Goal: Transaction & Acquisition: Purchase product/service

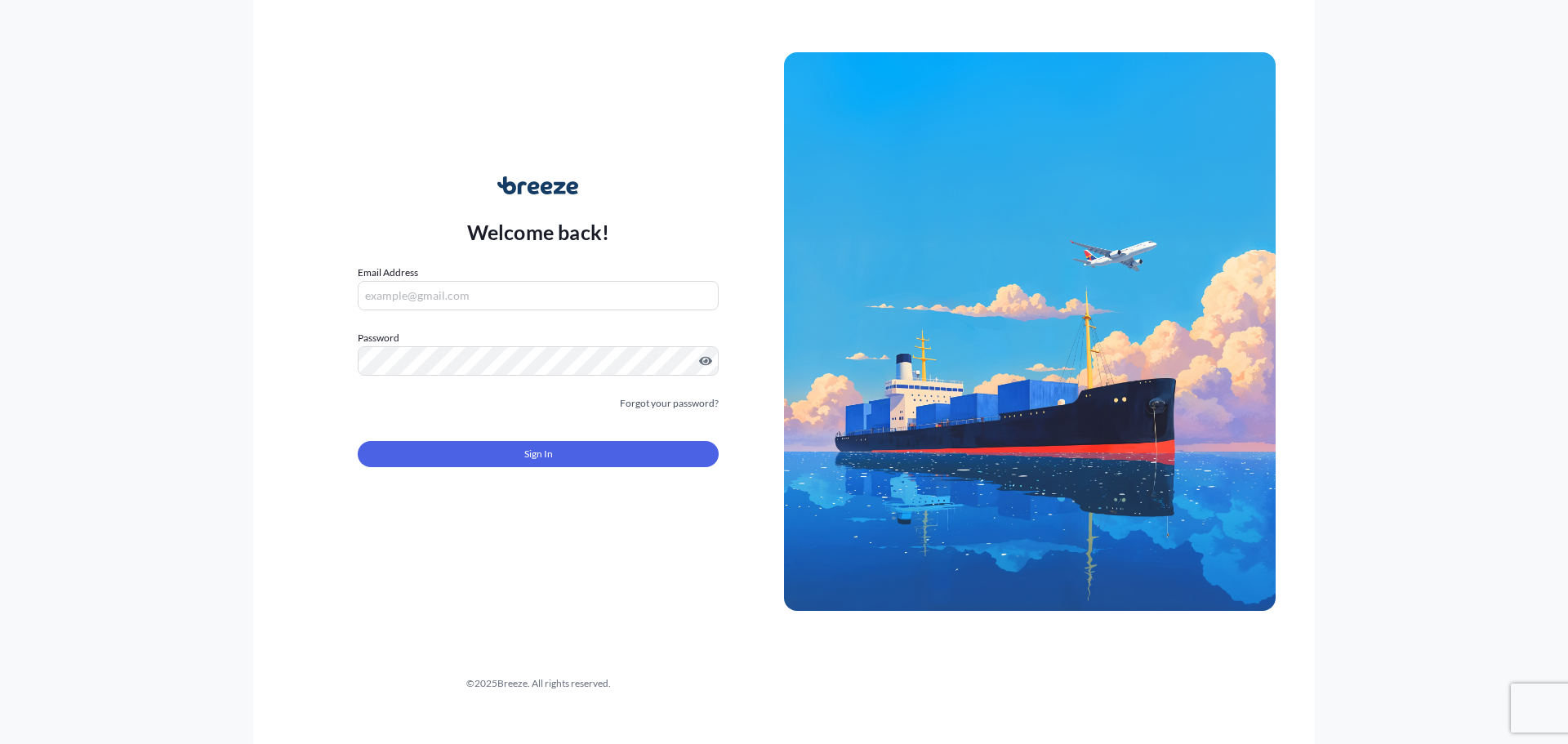
type input "[PERSON_NAME][EMAIL_ADDRESS][DOMAIN_NAME]"
click at [555, 454] on button "Sign In" at bounding box center [538, 455] width 361 height 26
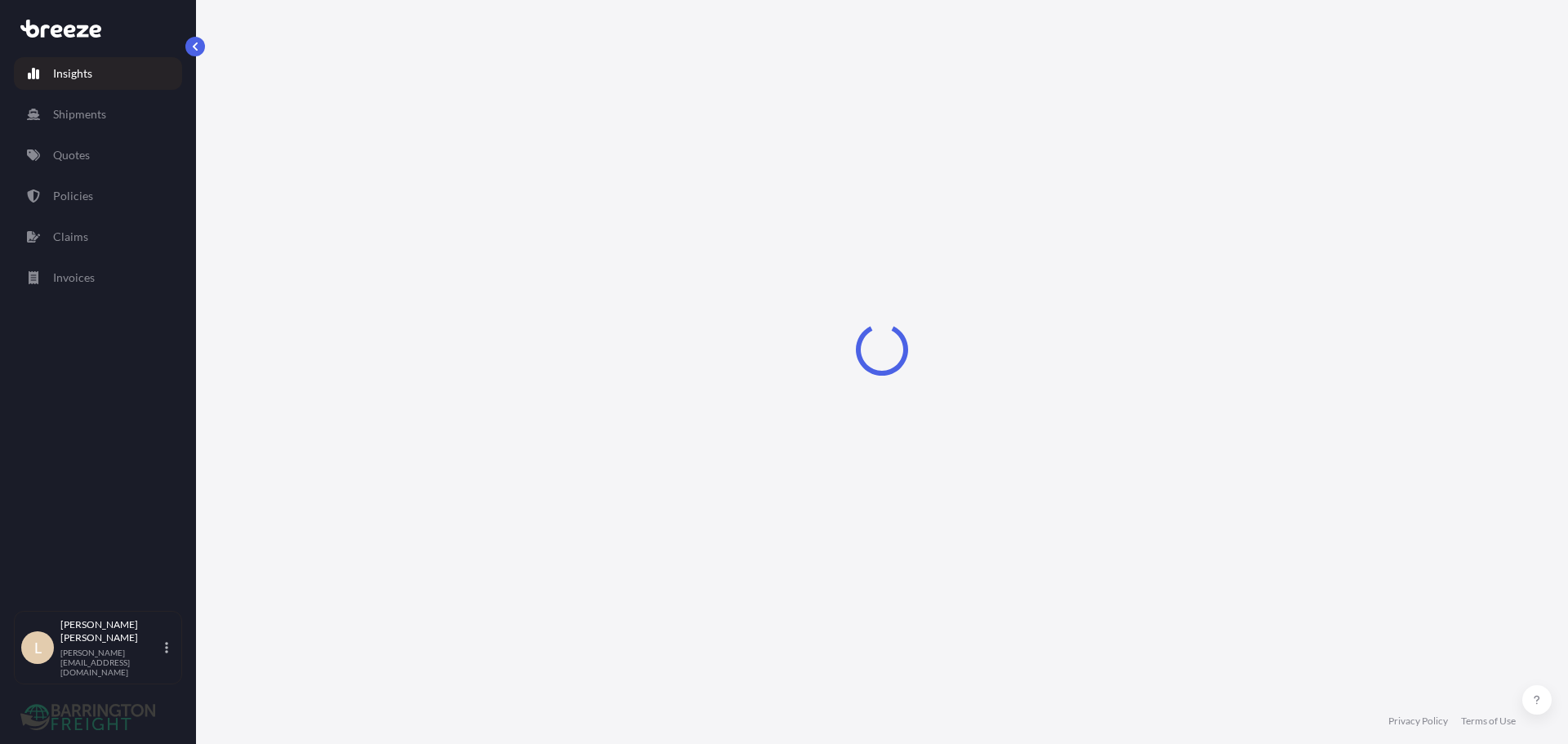
select select "2025"
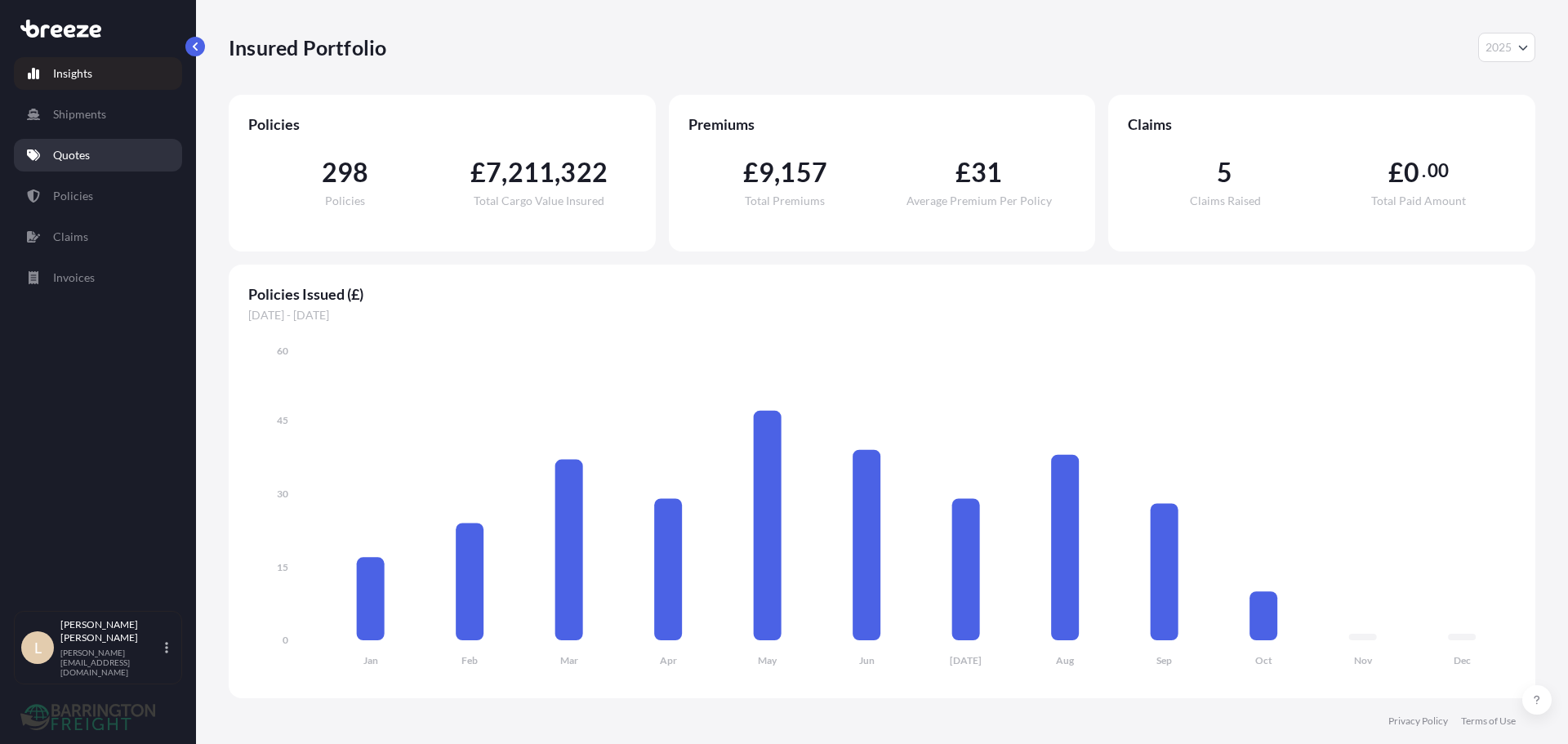
click at [66, 145] on link "Quotes" at bounding box center [98, 155] width 168 height 33
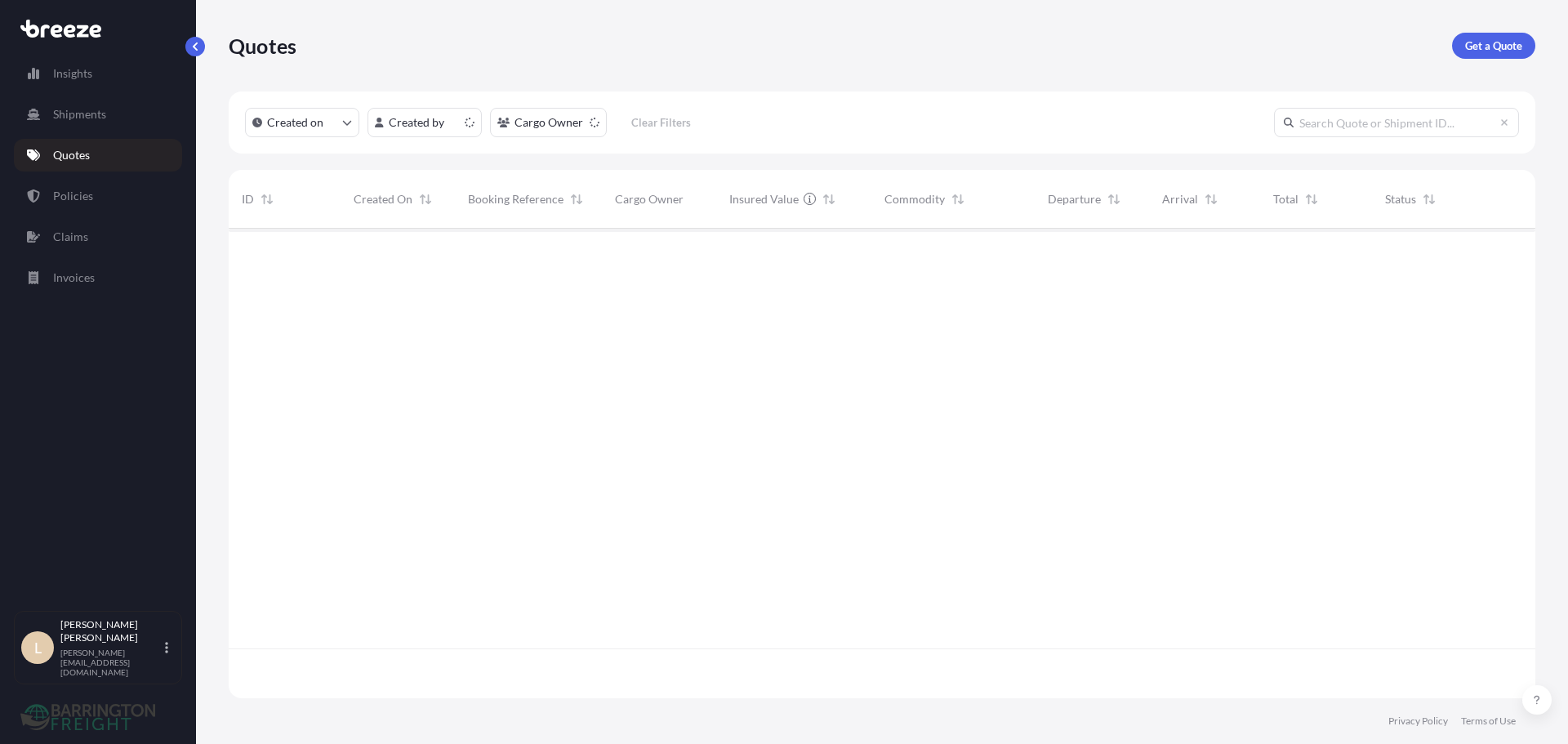
scroll to position [467, 1295]
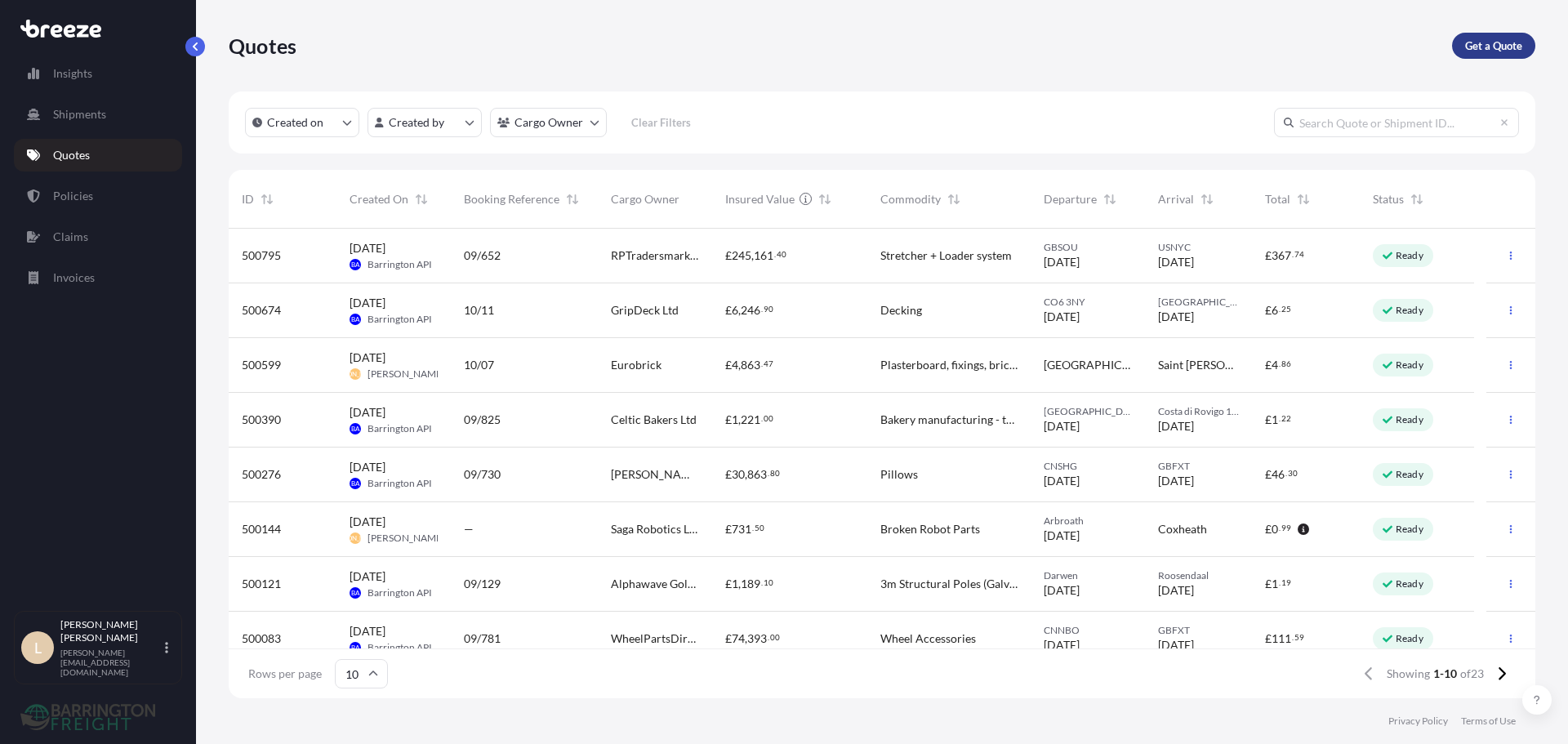
click at [1490, 54] on p "Get a Quote" at bounding box center [1493, 45] width 57 height 16
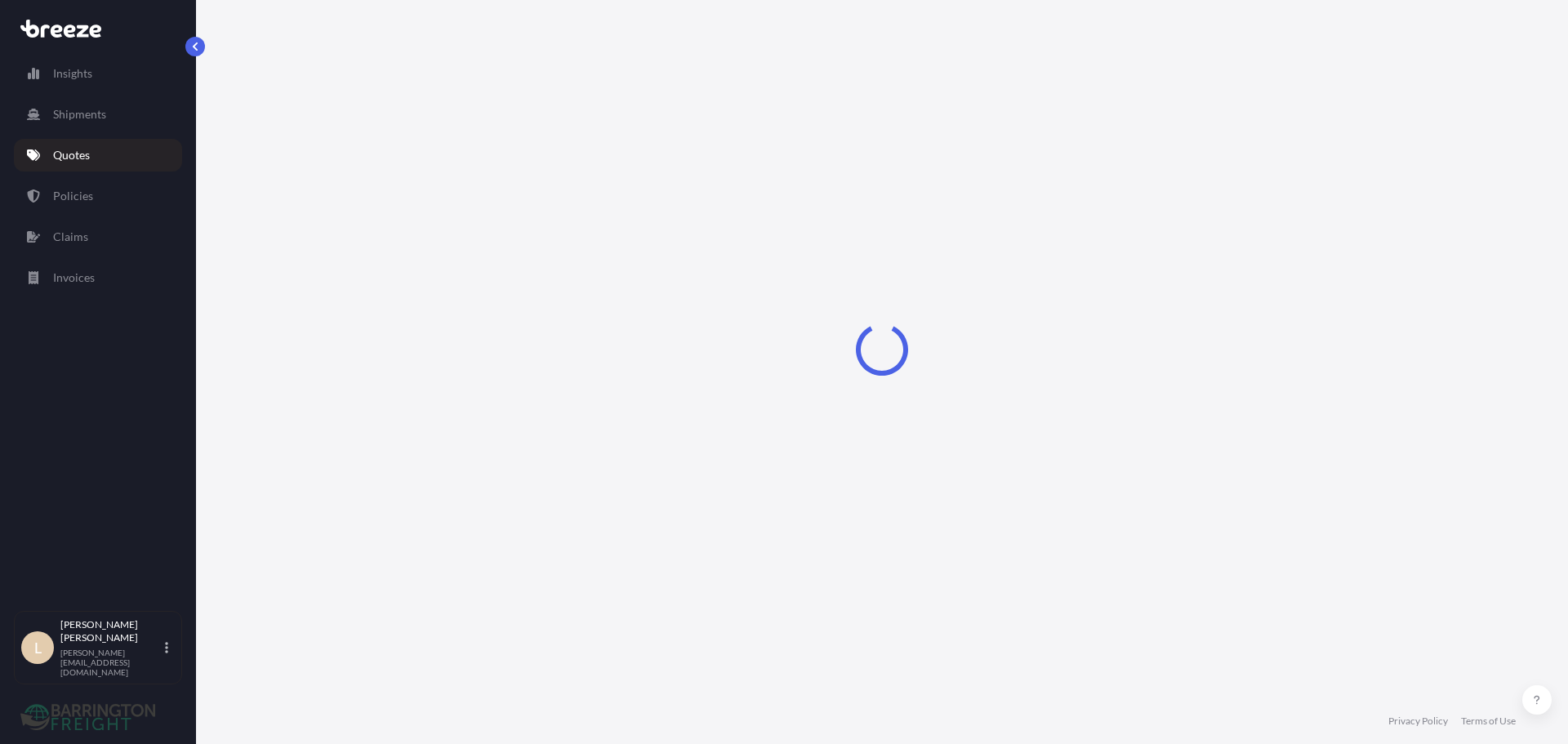
select select "Sea"
select select "1"
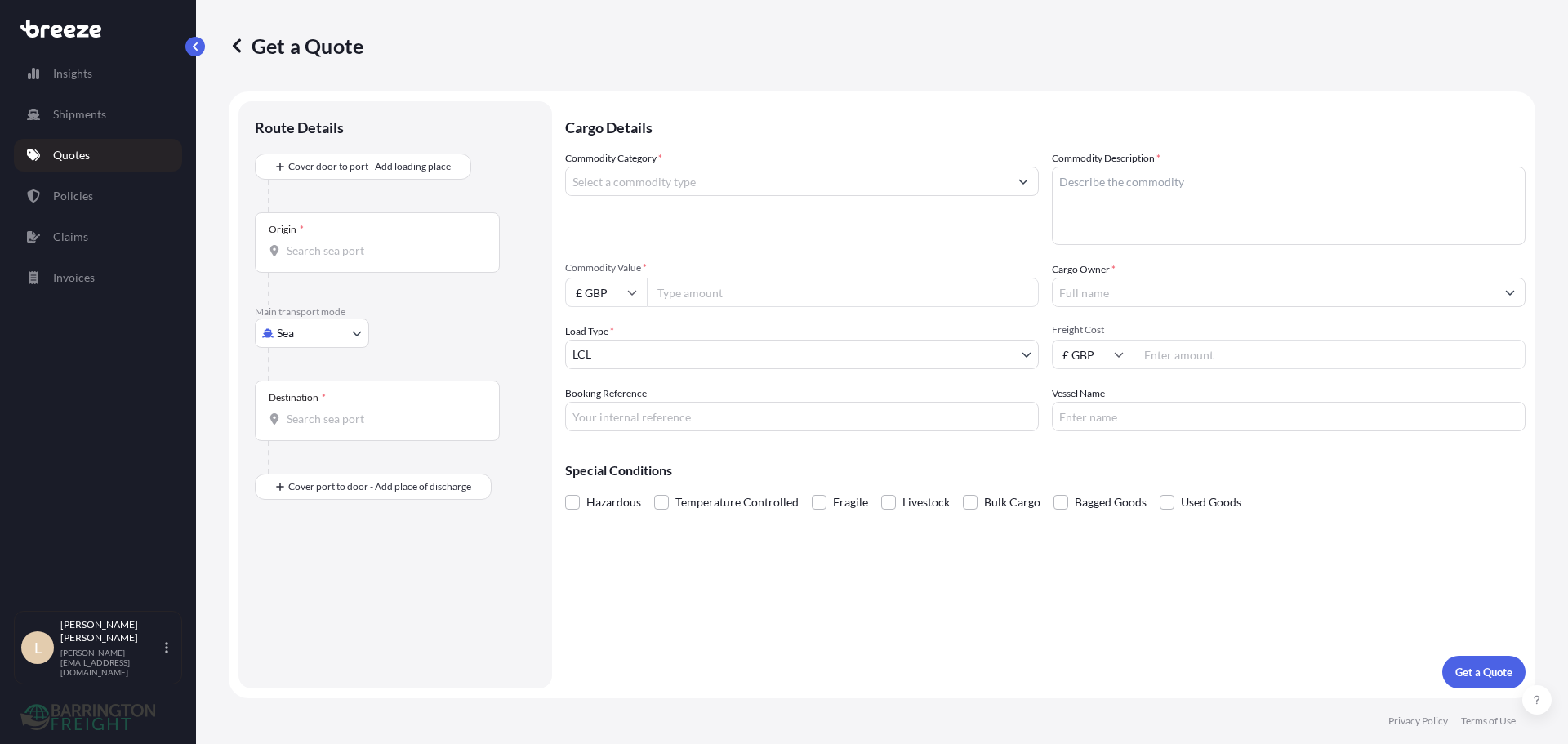
click at [314, 328] on body "Insights Shipments Quotes Policies Claims Invoices L Lee Pottle [EMAIL_ADDRESS]…" at bounding box center [784, 372] width 1568 height 744
click at [311, 435] on span "Road" at bounding box center [299, 434] width 26 height 16
select select "Road"
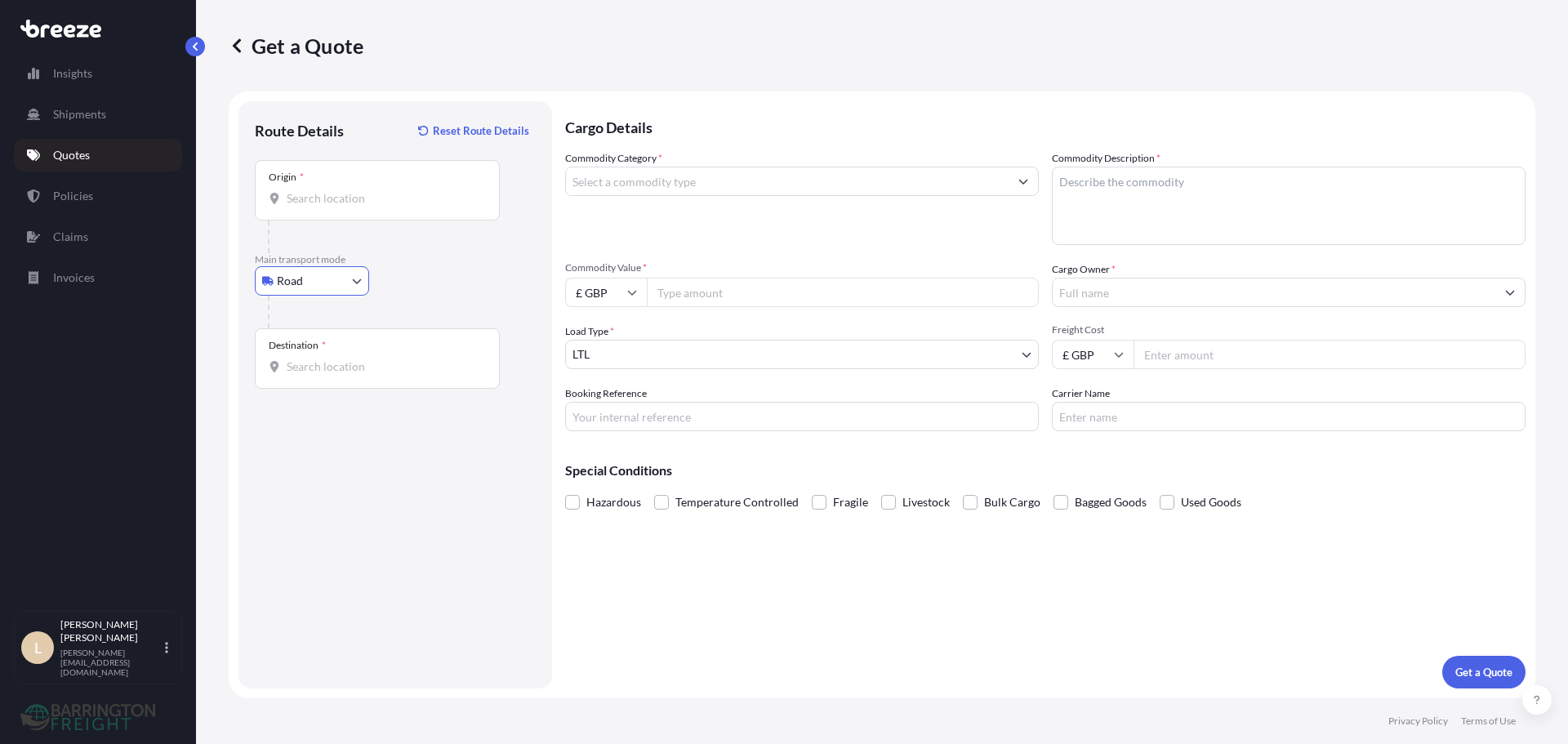
click at [348, 206] on input "Origin *" at bounding box center [382, 198] width 192 height 16
paste input "08060"
type input "08060 [GEOGRAPHIC_DATA], [GEOGRAPHIC_DATA]"
click at [334, 358] on div "Destination *" at bounding box center [377, 359] width 245 height 60
click at [334, 359] on input "Destination *" at bounding box center [382, 366] width 192 height 16
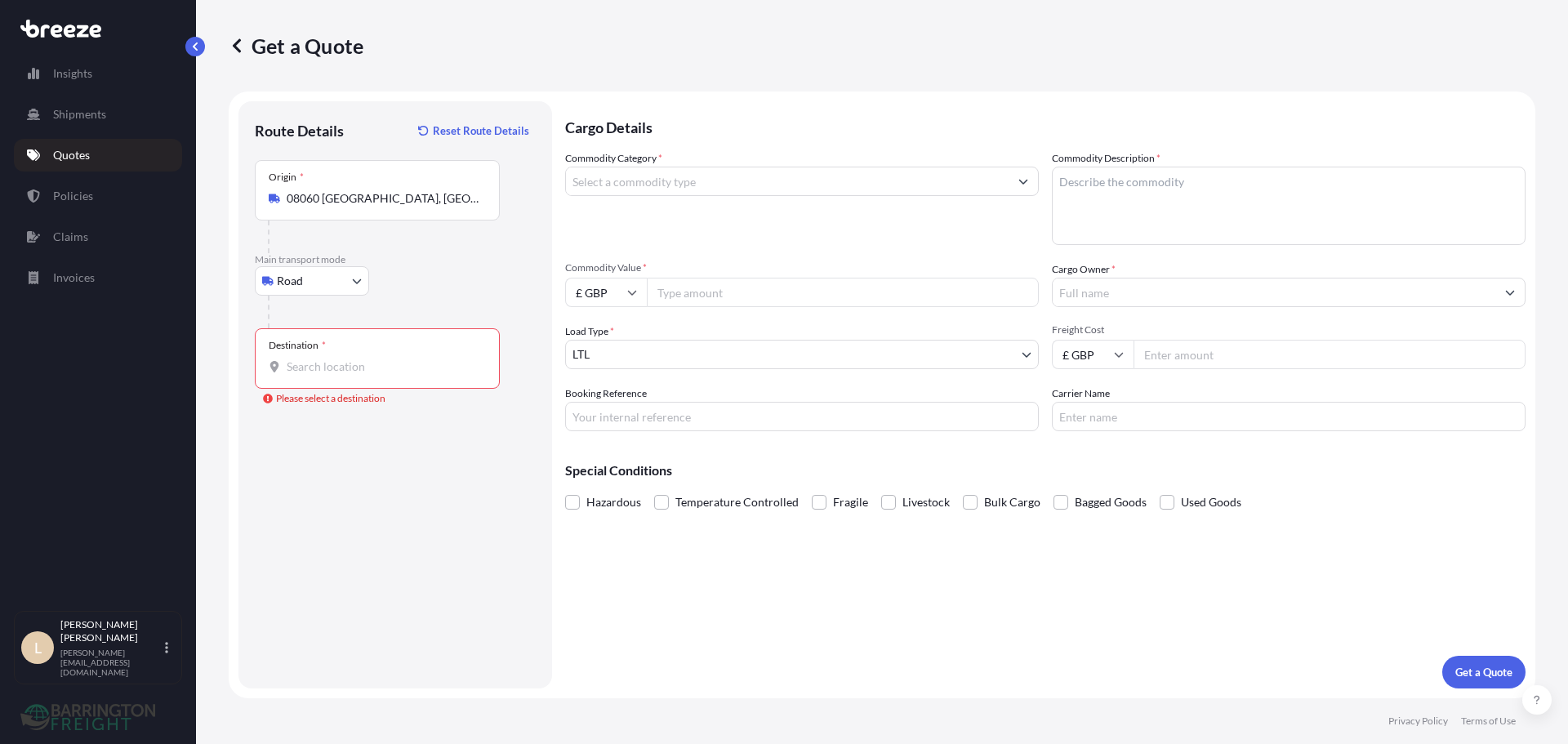
click at [380, 370] on input "Destination * Please select a destination" at bounding box center [382, 366] width 192 height 16
paste input "NN17 5XL"
click at [349, 425] on span "[STREET_ADDRESS]" at bounding box center [361, 421] width 102 height 16
type input "[STREET_ADDRESS]"
click at [728, 183] on input "Commodity Category *" at bounding box center [787, 180] width 442 height 29
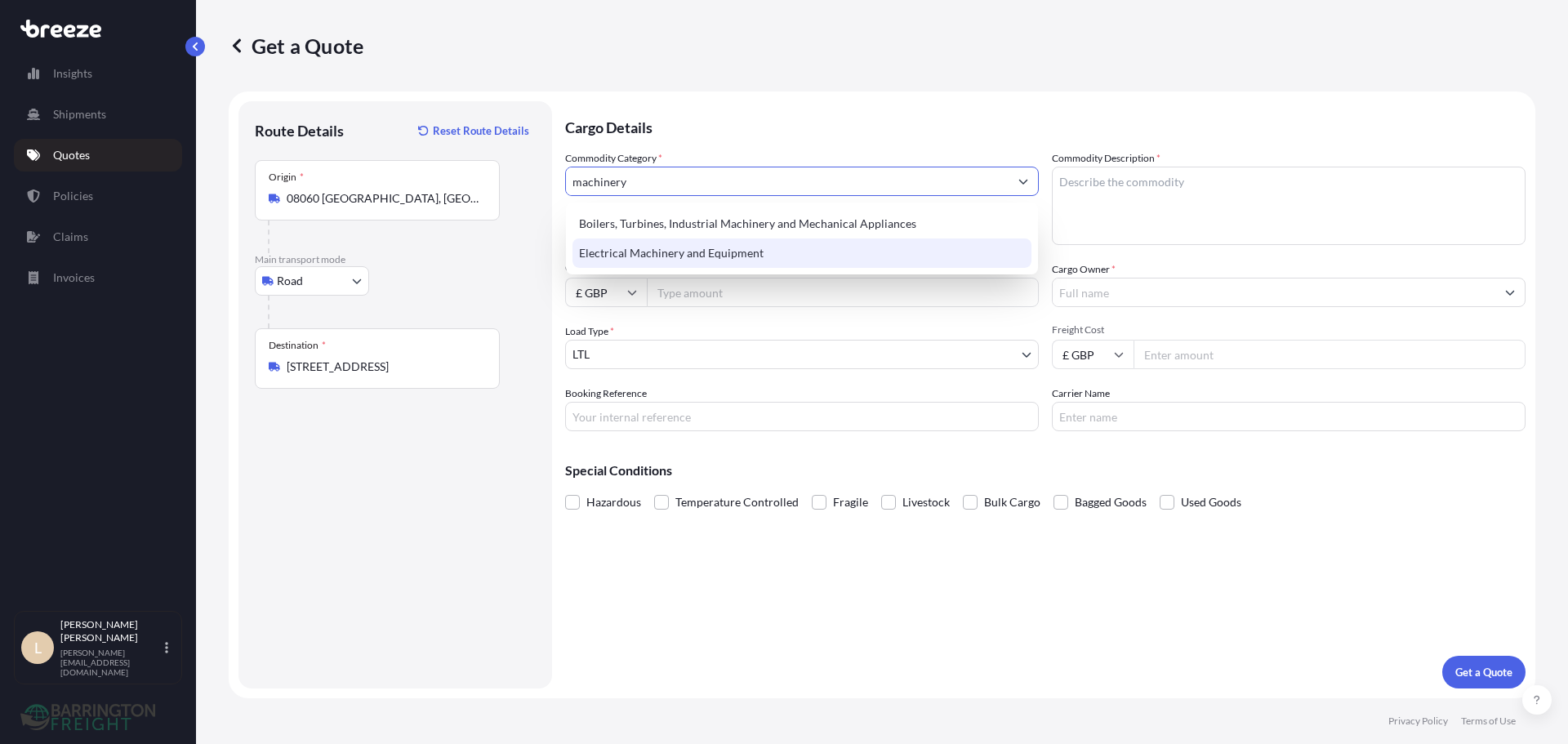
click at [742, 241] on div "Electrical Machinery and Equipment" at bounding box center [802, 253] width 459 height 29
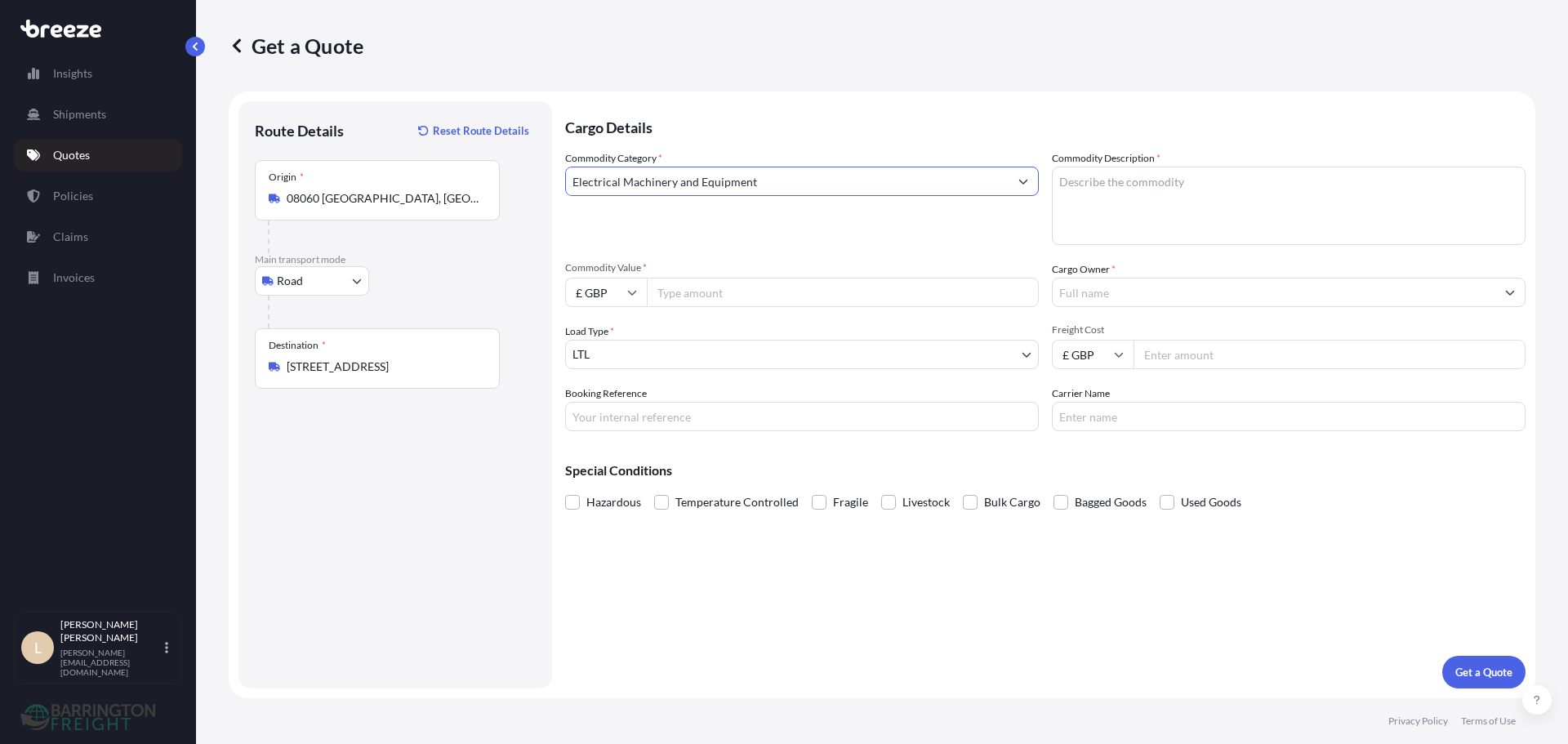
type input "Electrical Machinery and Equipment"
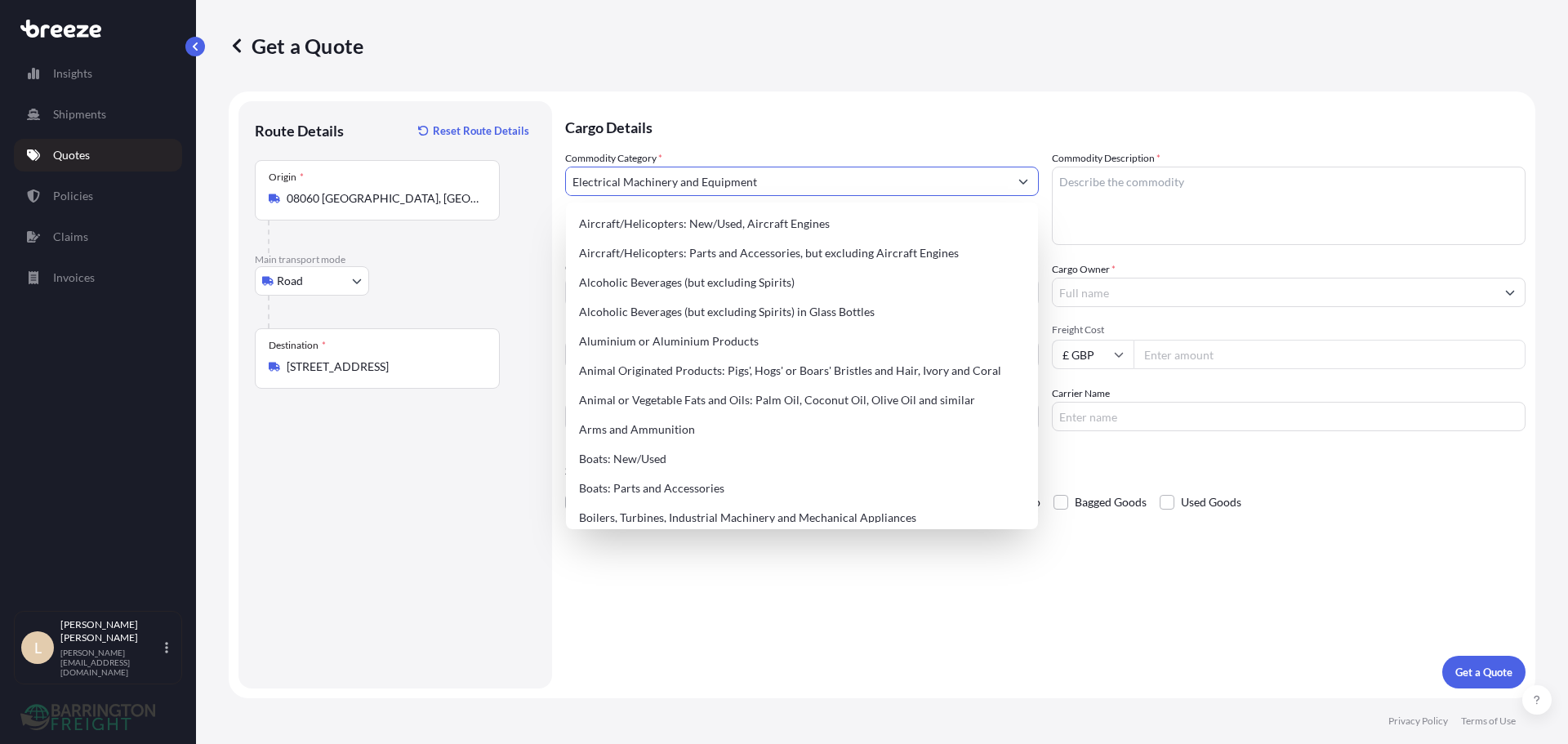
drag, startPoint x: 662, startPoint y: 98, endPoint x: 701, endPoint y: 131, distance: 51.1
click at [662, 98] on form "Route Details Reset Route Details Place of loading Road Road Rail Origin * 0806…" at bounding box center [883, 395] width 1307 height 607
drag, startPoint x: 776, startPoint y: 175, endPoint x: 378, endPoint y: 162, distance: 398.2
click at [378, 162] on form "Route Details Reset Route Details Place of loading Road Road Rail Origin * 0806…" at bounding box center [883, 395] width 1307 height 607
click at [699, 178] on input "machiner" at bounding box center [787, 180] width 442 height 29
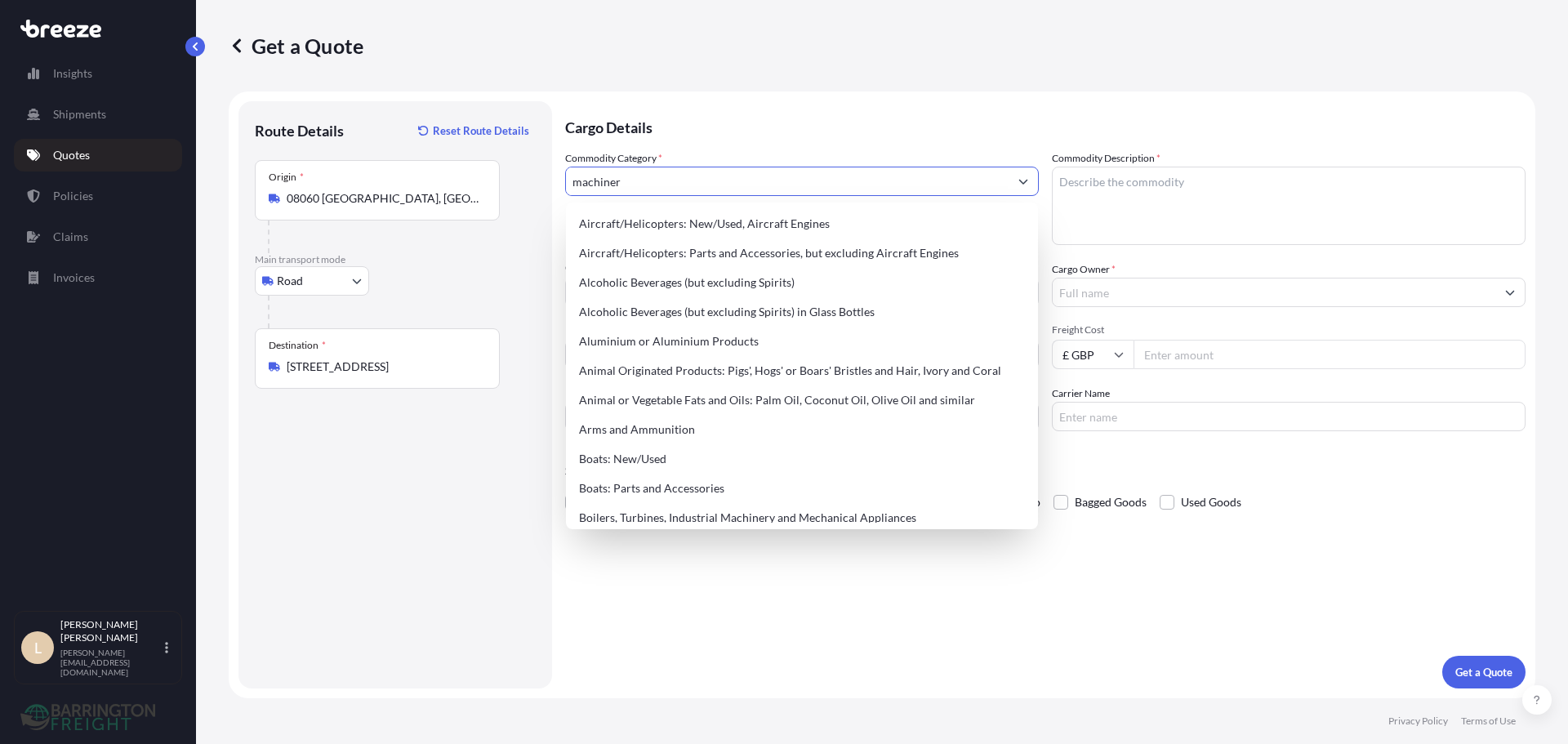
click at [699, 178] on input "machiner" at bounding box center [787, 180] width 442 height 29
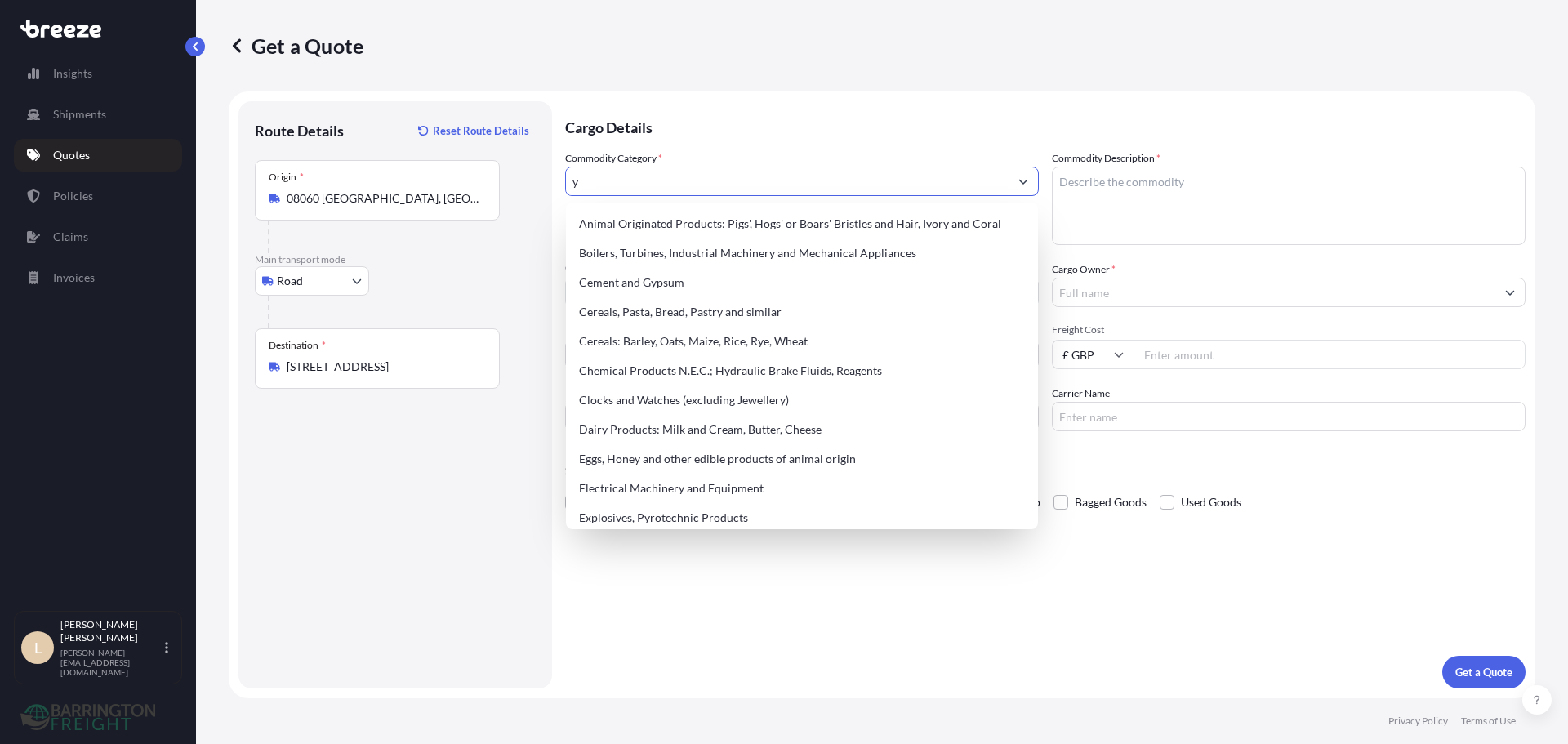
drag, startPoint x: 699, startPoint y: 178, endPoint x: 370, endPoint y: 176, distance: 329.0
click at [370, 176] on form "Route Details Reset Route Details Place of loading Road Road Rail Origin * 0806…" at bounding box center [883, 395] width 1307 height 607
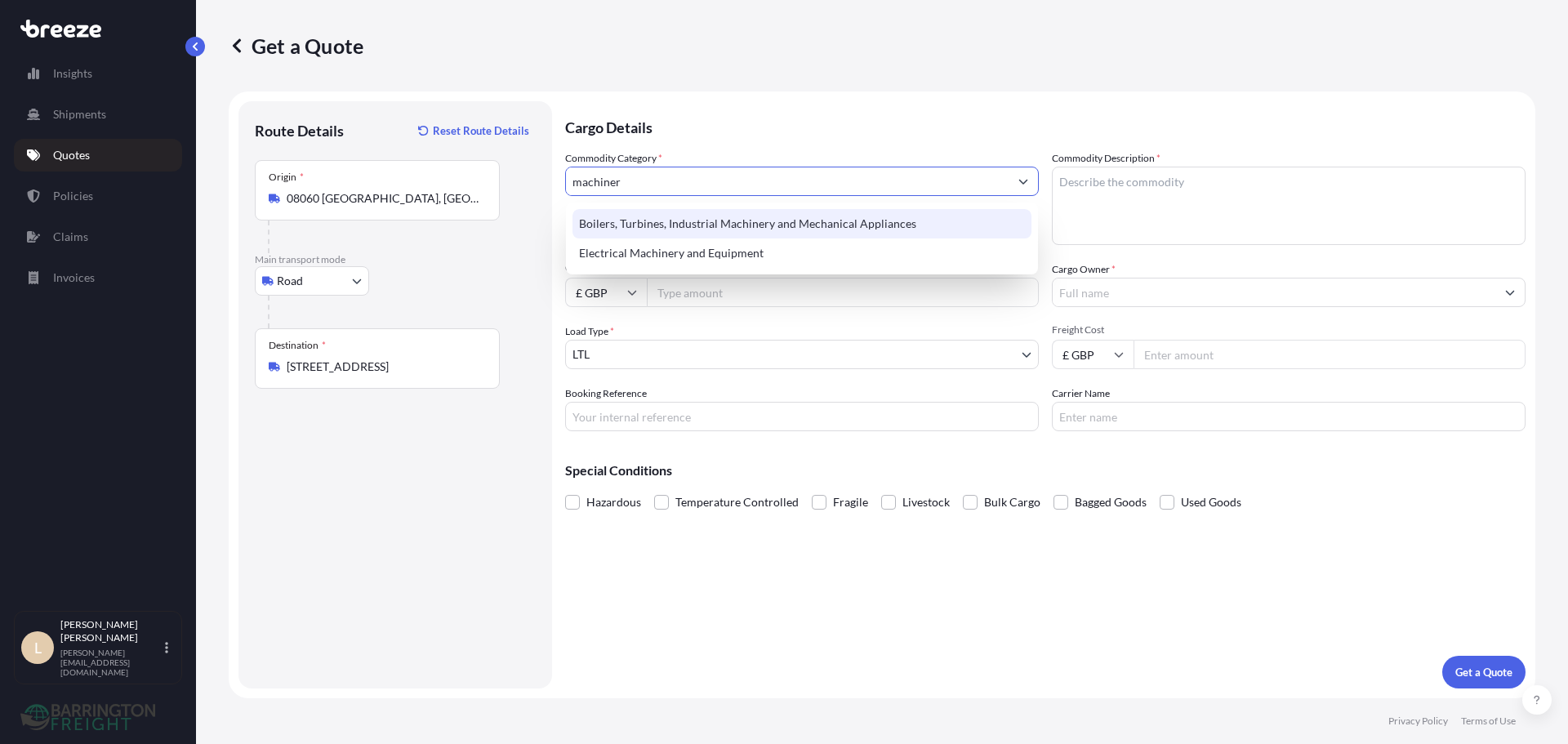
click at [781, 217] on div "Boilers, Turbines, Industrial Machinery and Mechanical Appliances" at bounding box center [802, 224] width 459 height 29
type input "Boilers, Turbines, Industrial Machinery and Mechanical Appliances"
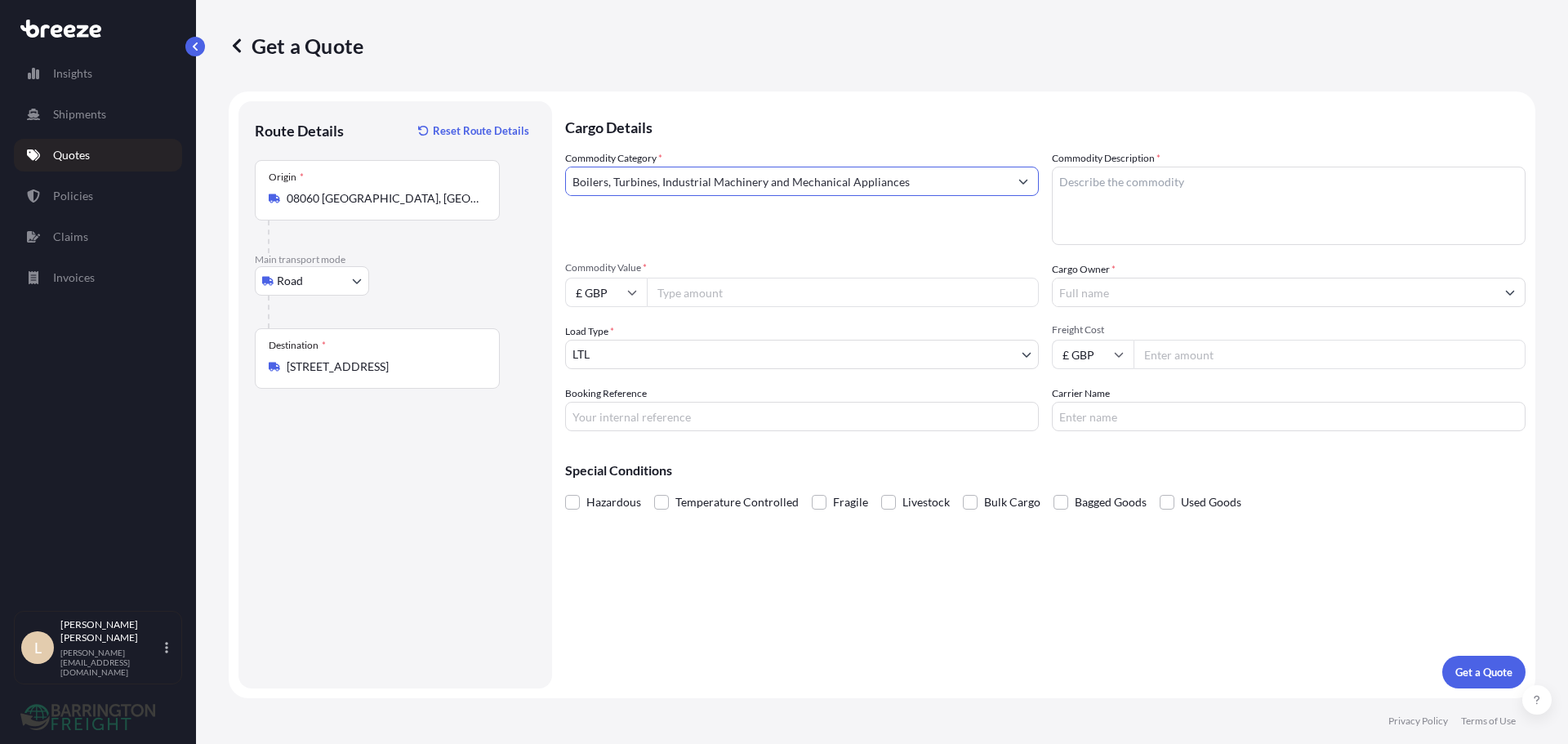
click at [1150, 191] on textarea "Commodity Description *" at bounding box center [1288, 206] width 474 height 79
type textarea "Packaging Machinery"
click at [1051, 98] on form "Route Details Reset Route Details Place of loading Road Road Rail Origin * 0806…" at bounding box center [883, 395] width 1307 height 607
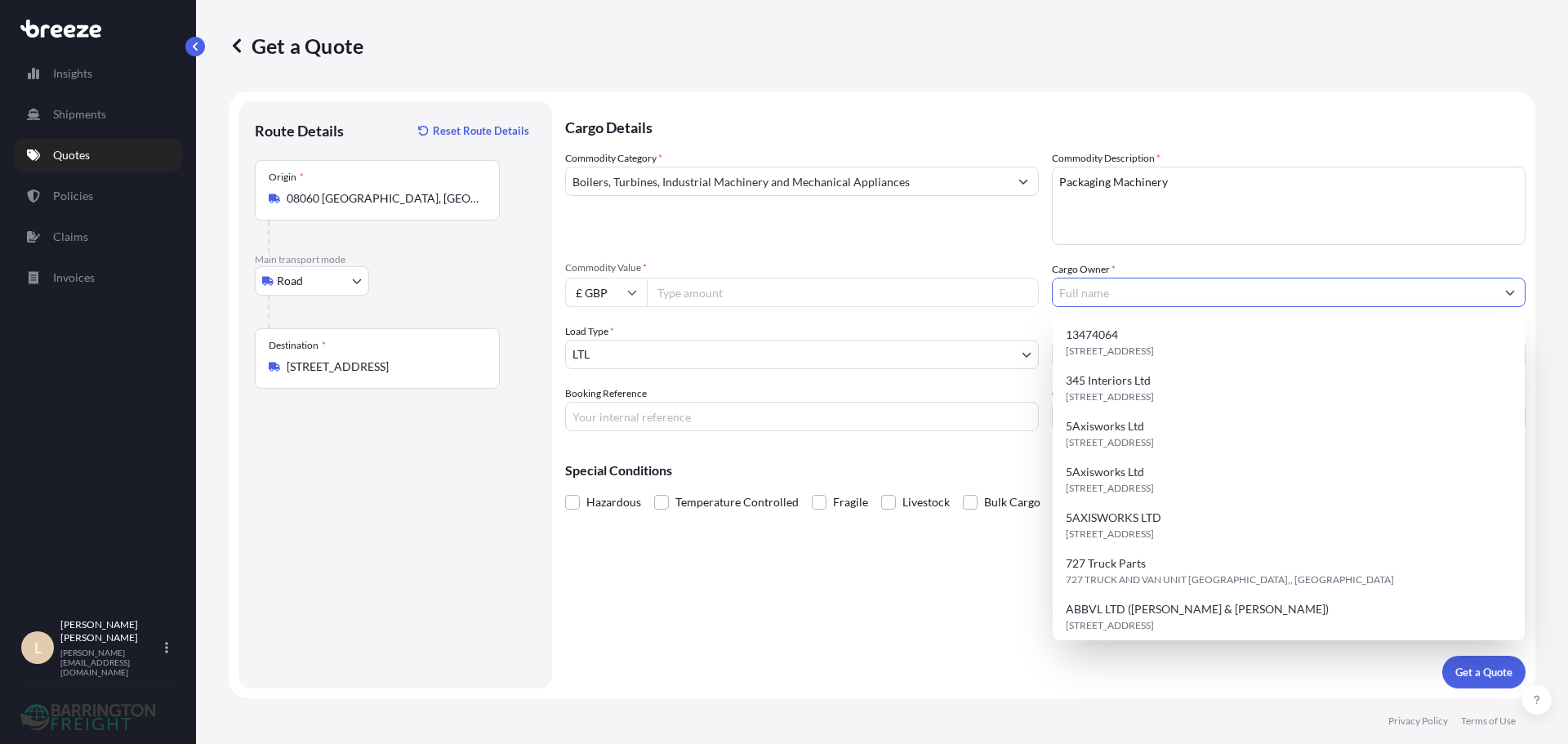
click at [1098, 287] on input "Cargo Owner *" at bounding box center [1273, 292] width 442 height 29
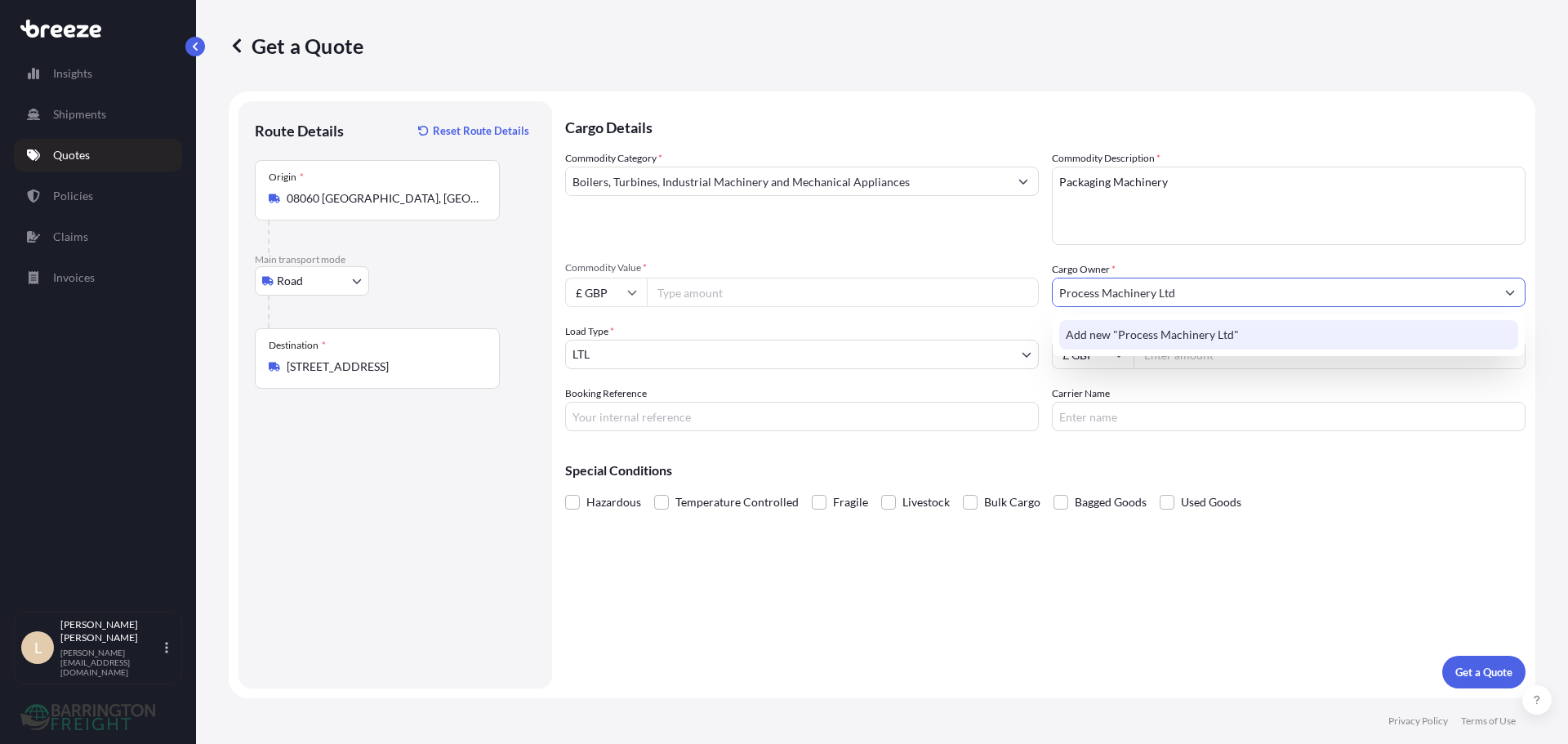
click at [1115, 340] on span "Add new "Process Machinery Ltd"" at bounding box center [1152, 334] width 173 height 16
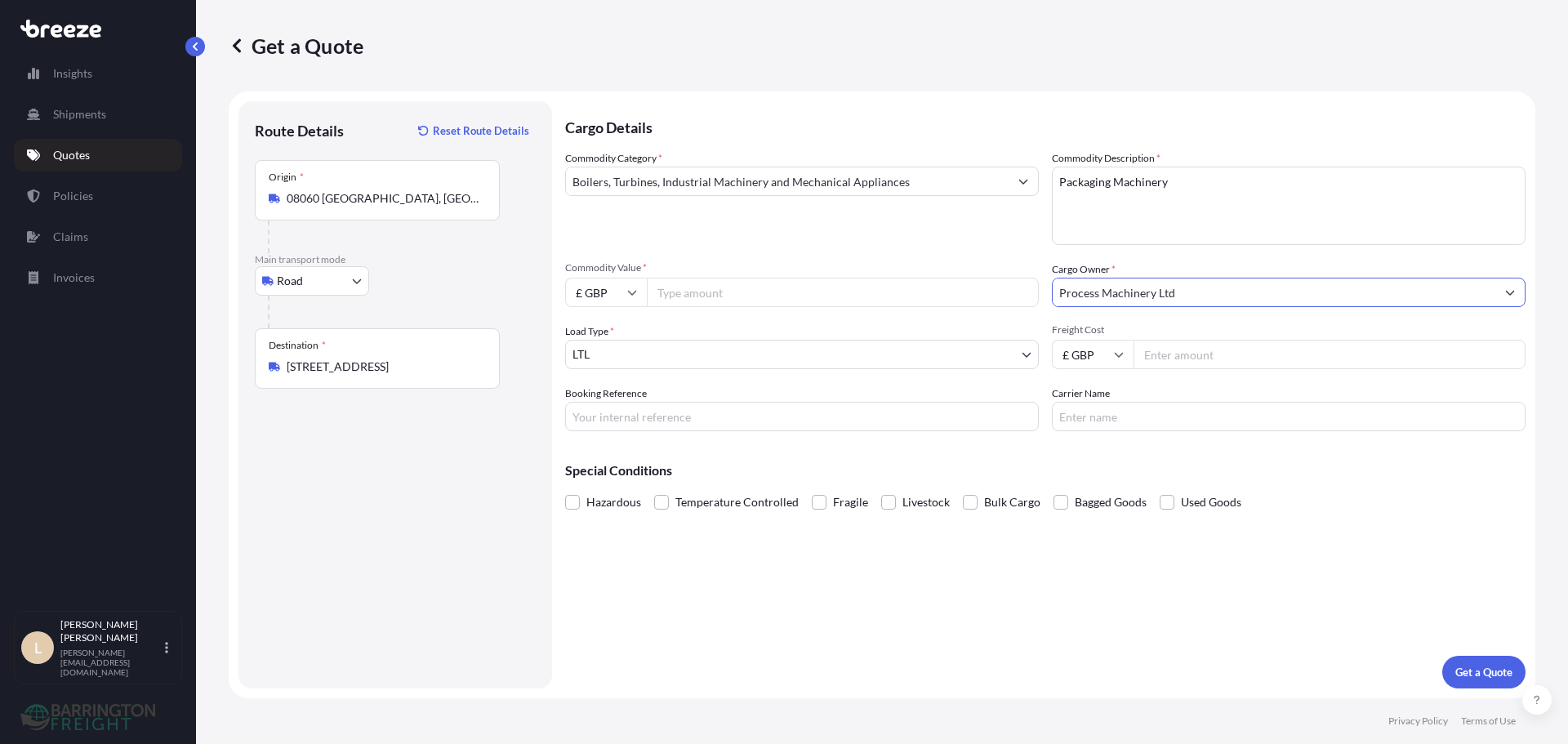
type input "Process Machinery Ltd"
click at [1178, 357] on input "Freight Cost" at bounding box center [1330, 354] width 392 height 29
click at [1099, 355] on input "£ GBP" at bounding box center [1092, 354] width 82 height 29
click at [1097, 398] on div "€ EUR" at bounding box center [1092, 399] width 69 height 31
type input "€ EUR"
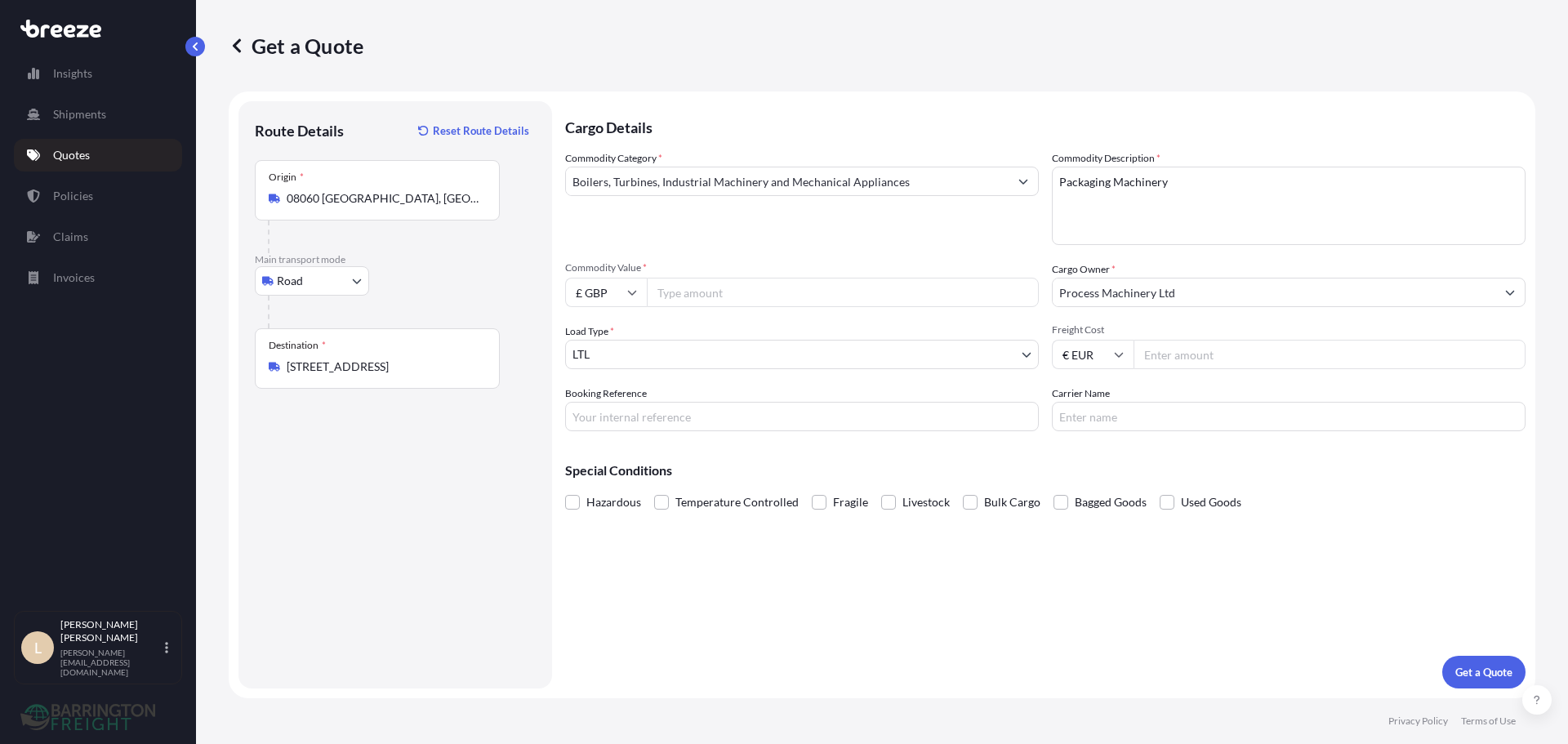
click at [1188, 355] on input "Freight Cost" at bounding box center [1330, 354] width 392 height 29
type input "74500"
click at [842, 331] on div "Load Type * LTL" at bounding box center [802, 346] width 474 height 46
click at [760, 296] on input "Commodity Value *" at bounding box center [843, 292] width 392 height 29
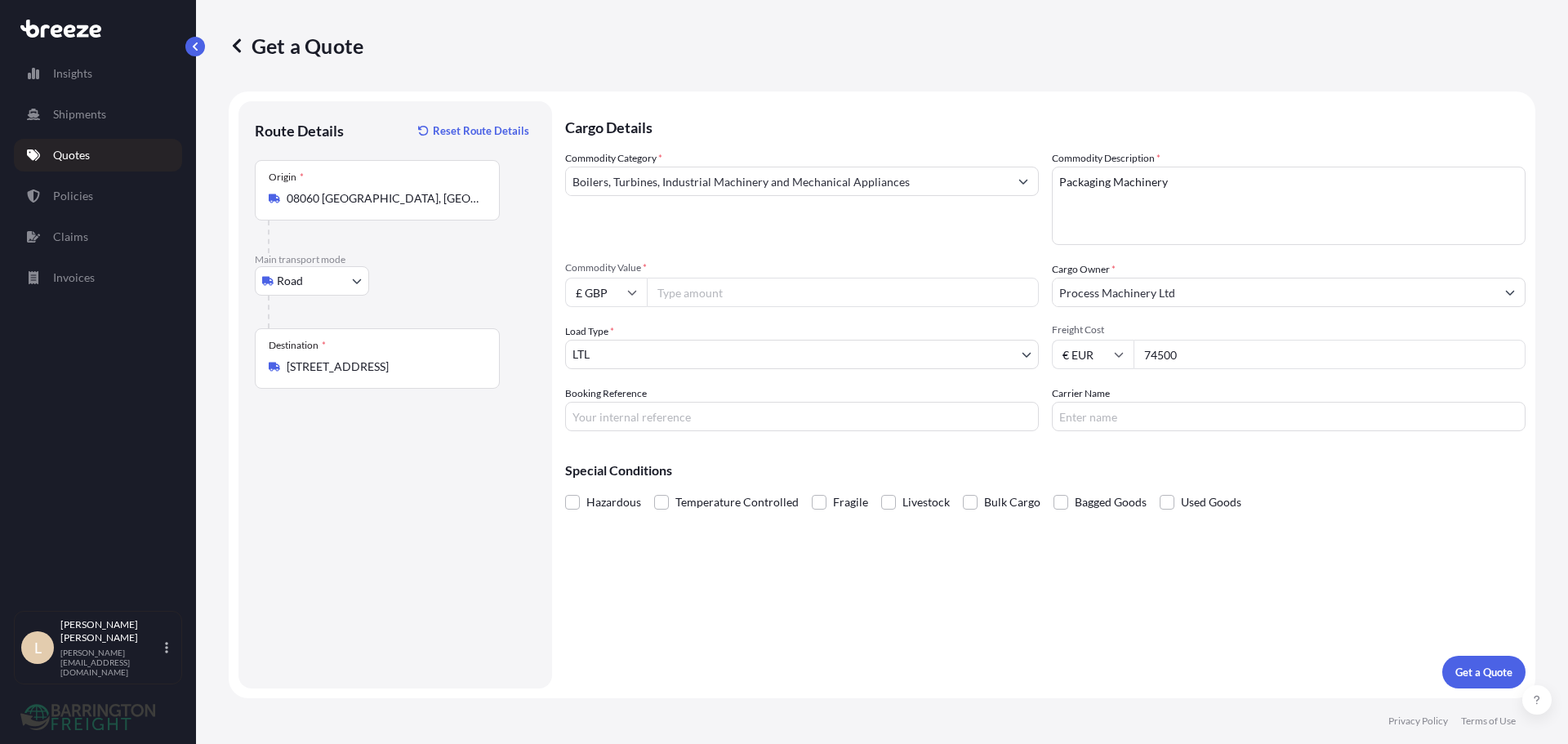
click at [595, 286] on input "£ GBP" at bounding box center [606, 292] width 82 height 29
click at [606, 341] on div "€ EUR" at bounding box center [606, 337] width 69 height 31
type input "€ EUR"
click at [699, 299] on input "Commodity Value *" at bounding box center [843, 292] width 392 height 29
type input "74500"
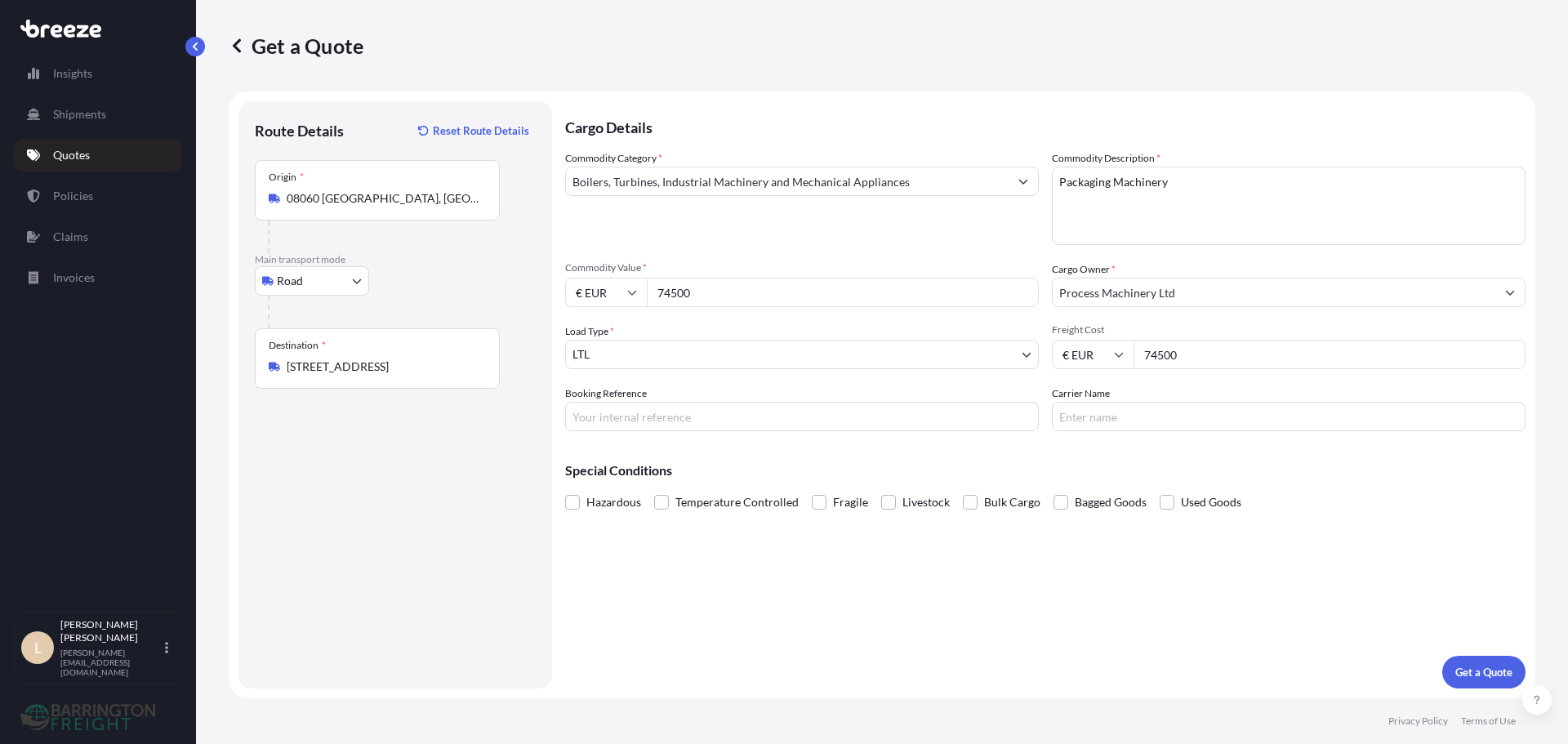
click at [753, 228] on div "Commodity Category * Boilers, Turbines, Industrial Machinery and Mechanical App…" at bounding box center [802, 197] width 474 height 95
drag, startPoint x: 1223, startPoint y: 357, endPoint x: 1065, endPoint y: 342, distance: 158.7
click at [1072, 342] on div "€ EUR 74500" at bounding box center [1288, 354] width 474 height 29
click at [1107, 427] on input "Carrier Name" at bounding box center [1288, 416] width 474 height 29
type input "Barrington Freight"
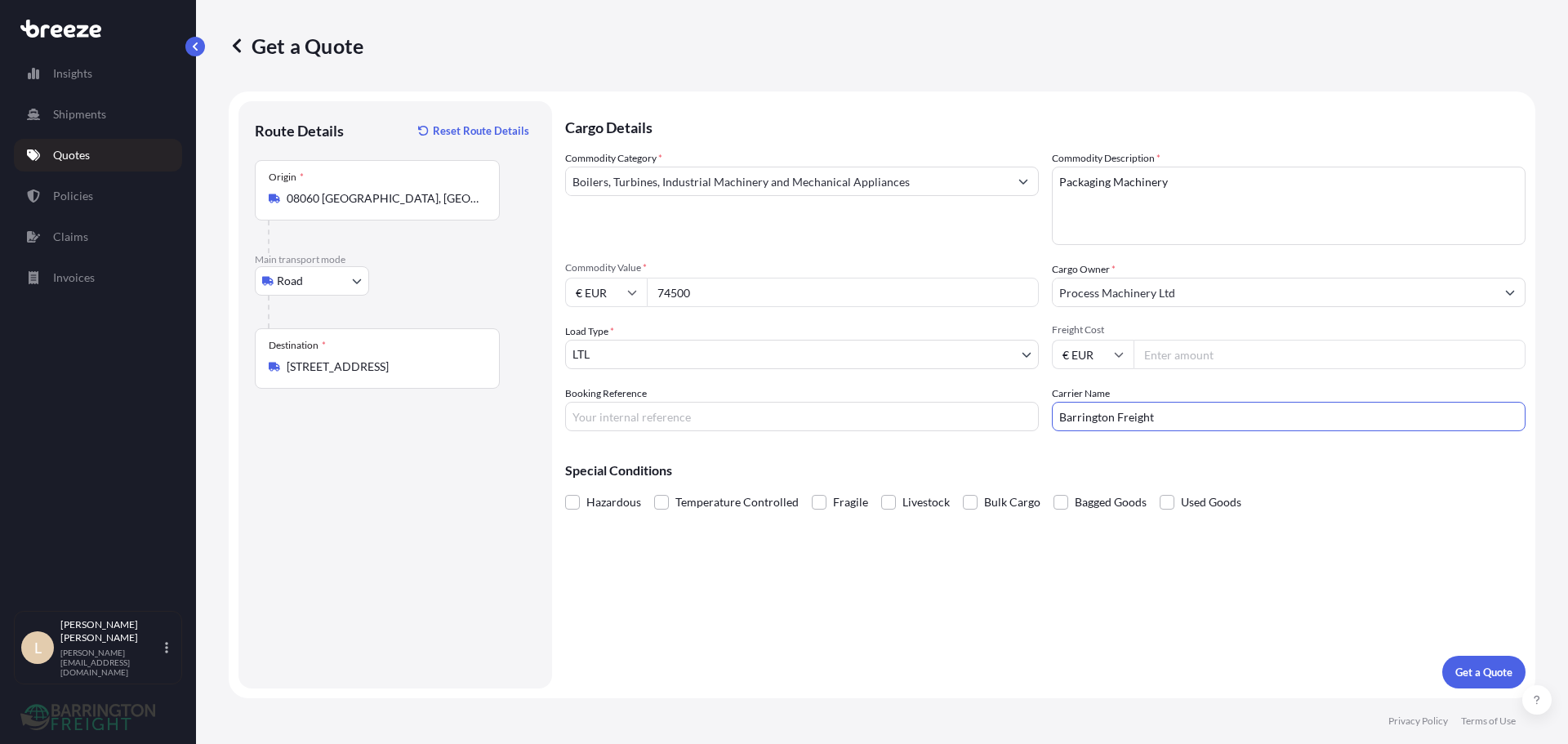
click at [887, 628] on div "Cargo Details Commodity Category * Boilers, Turbines, Industrial Machinery and …" at bounding box center [1045, 395] width 961 height 587
click at [1117, 362] on input "€ EUR" at bounding box center [1092, 354] width 82 height 29
click at [1105, 425] on div "£ GBP" at bounding box center [1092, 433] width 69 height 31
type input "£ GBP"
click at [669, 255] on div "Commodity Category * Boilers, Turbines, Industrial Machinery and Mechanical App…" at bounding box center [1045, 290] width 961 height 281
